Goal: Task Accomplishment & Management: Manage account settings

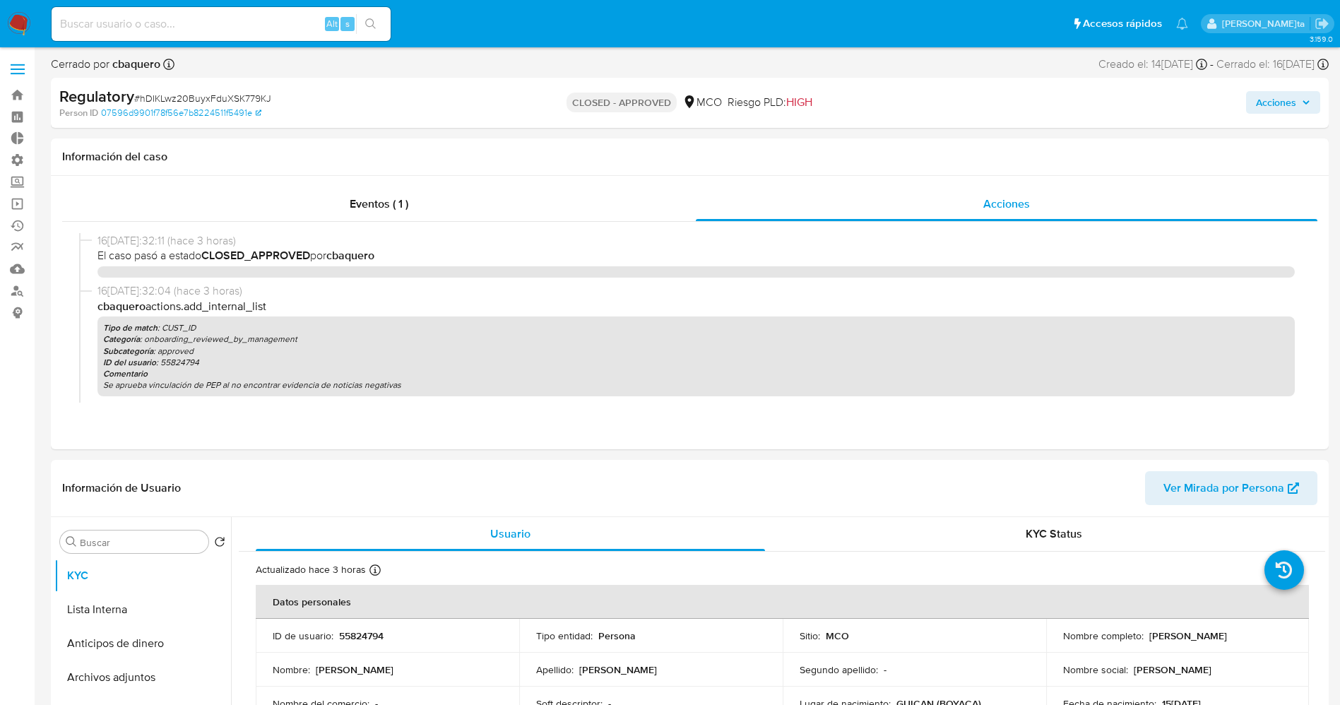
select select "10"
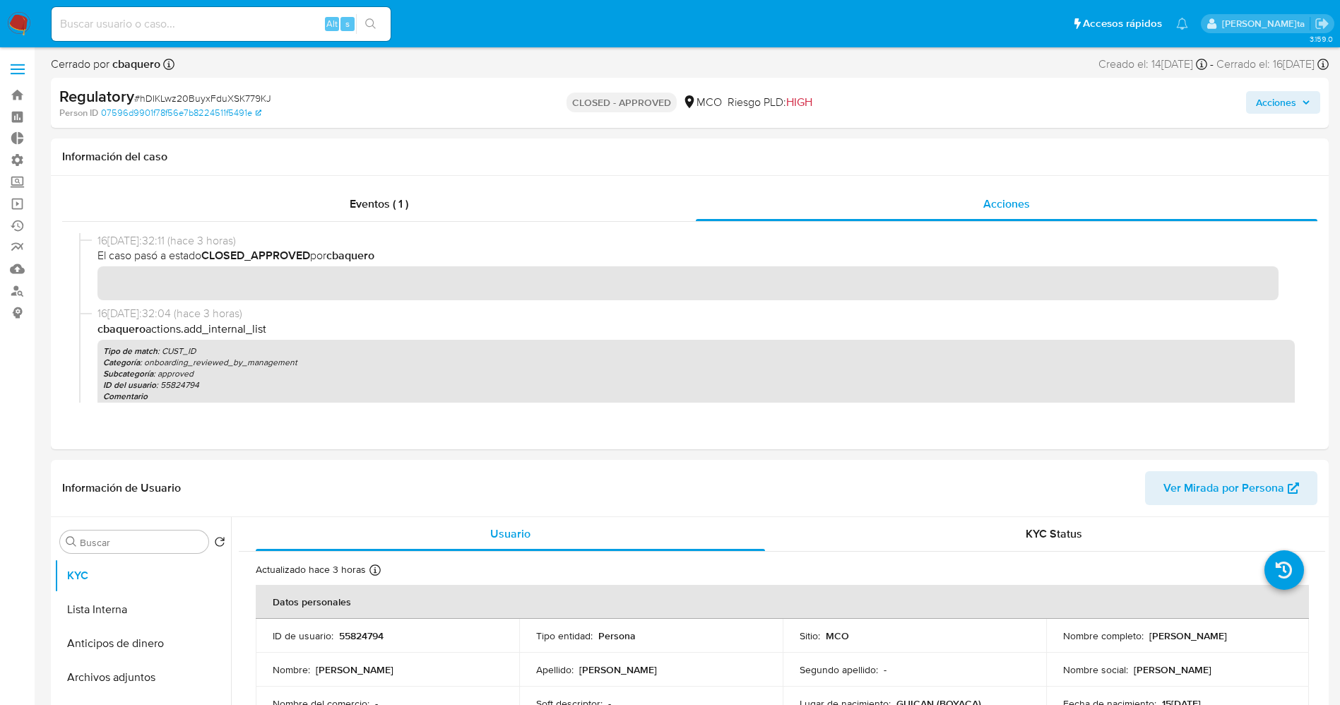
drag, startPoint x: 0, startPoint y: 0, endPoint x: 31, endPoint y: 4, distance: 31.3
click at [16, 23] on img at bounding box center [19, 24] width 24 height 24
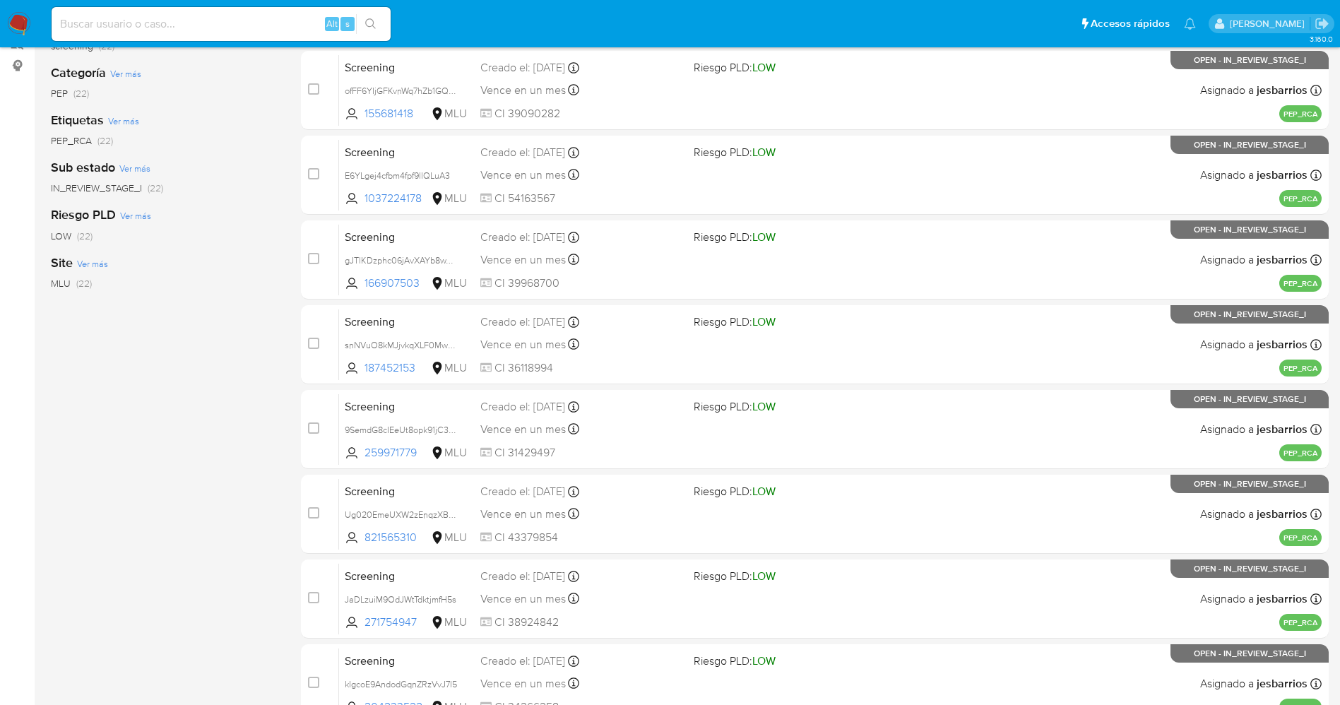
scroll to position [461, 0]
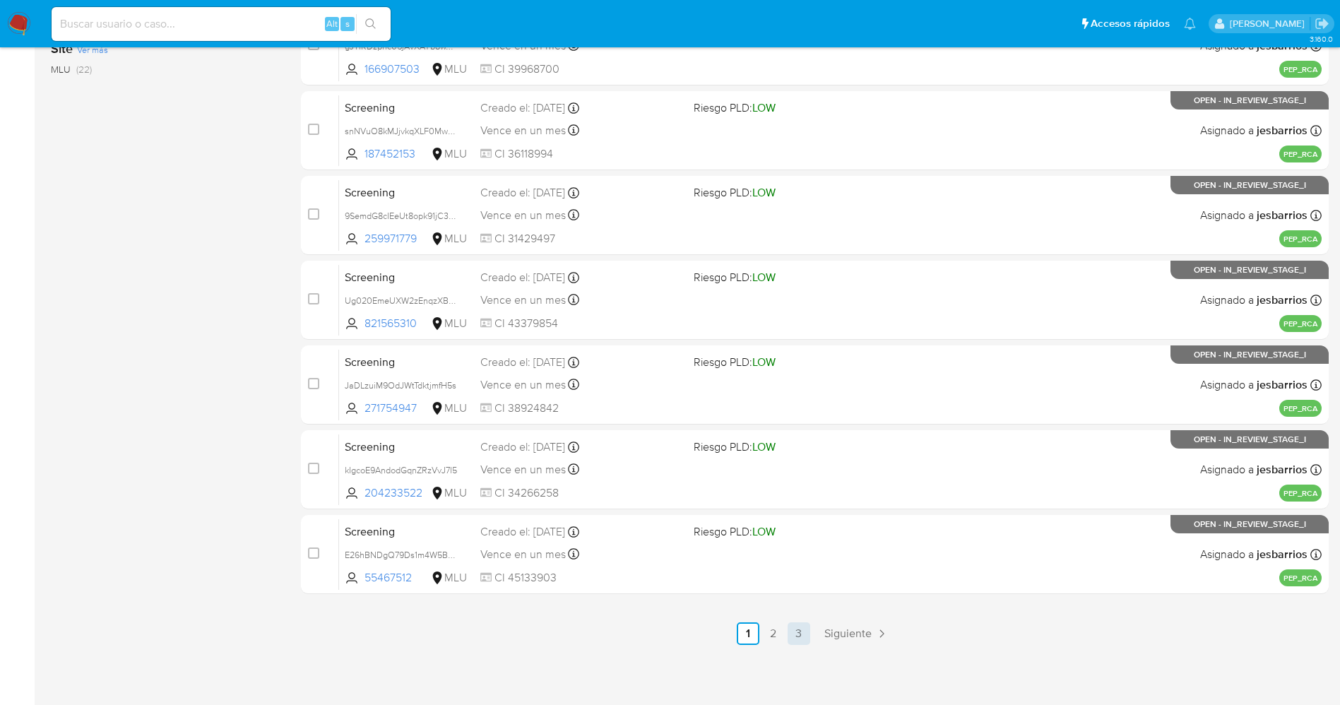
click at [804, 638] on link "3" at bounding box center [798, 633] width 23 height 23
